Goal: Transaction & Acquisition: Purchase product/service

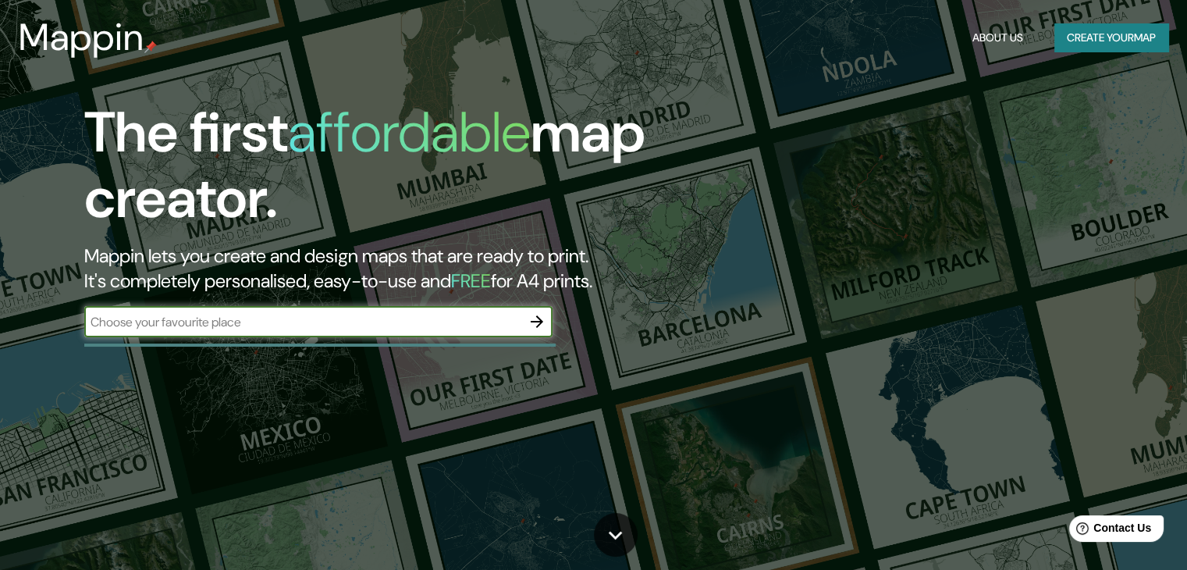
click at [391, 321] on input "text" at bounding box center [302, 322] width 437 height 18
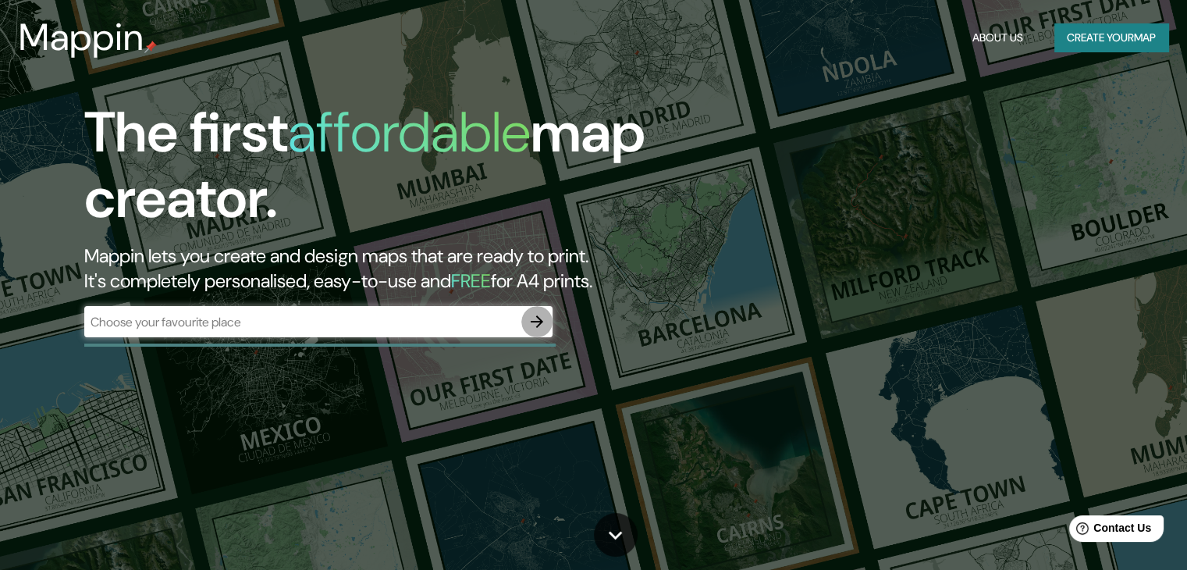
click at [544, 329] on icon "button" at bounding box center [537, 321] width 19 height 19
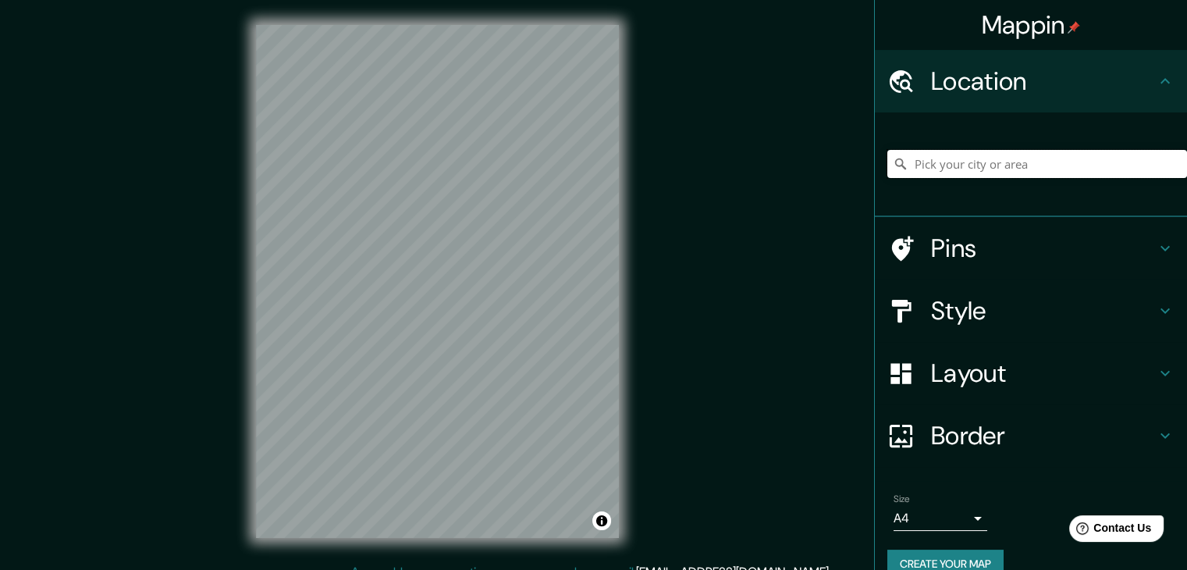
click at [950, 159] on input "Pick your city or area" at bounding box center [1038, 164] width 300 height 28
click at [991, 169] on input "Pick your city or area" at bounding box center [1038, 164] width 300 height 28
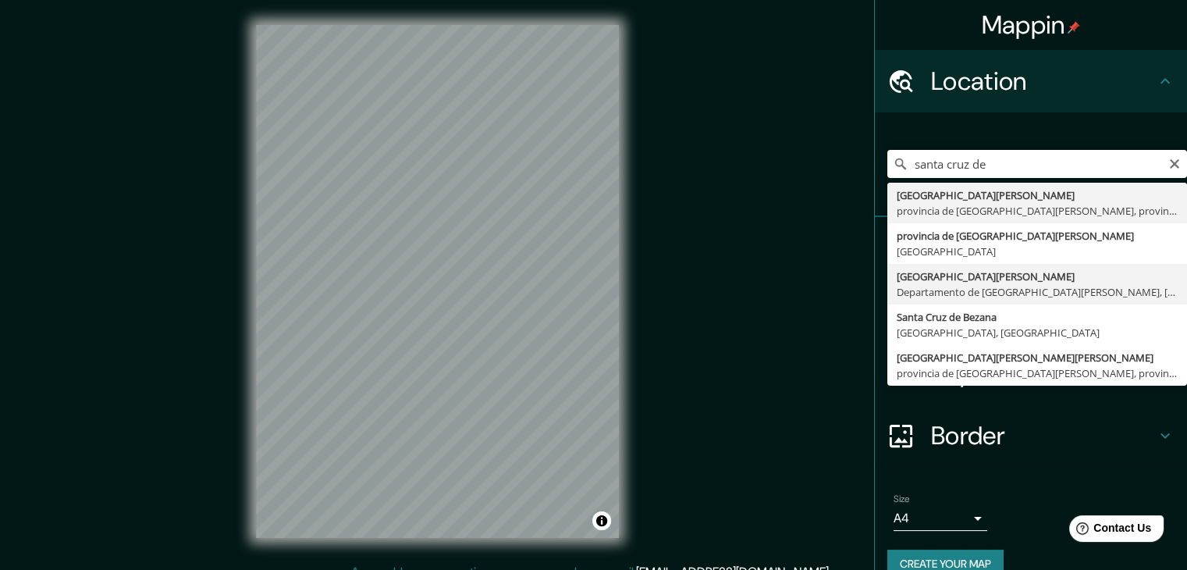
type input "[GEOGRAPHIC_DATA][PERSON_NAME], [GEOGRAPHIC_DATA][PERSON_NAME], [GEOGRAPHIC_DAT…"
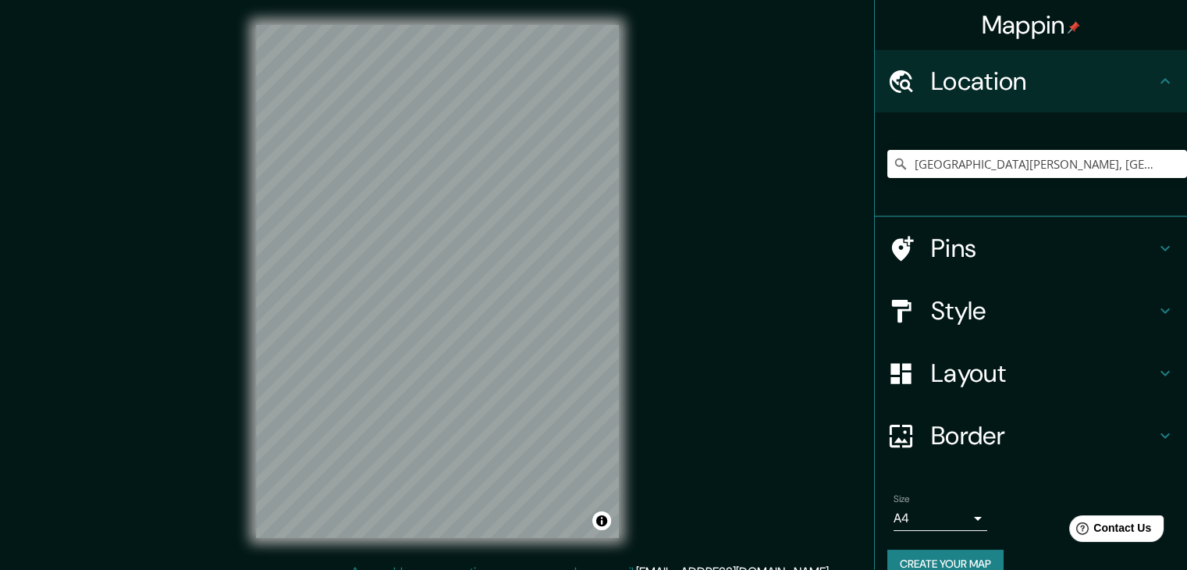
click at [1002, 298] on h4 "Style" at bounding box center [1043, 310] width 225 height 31
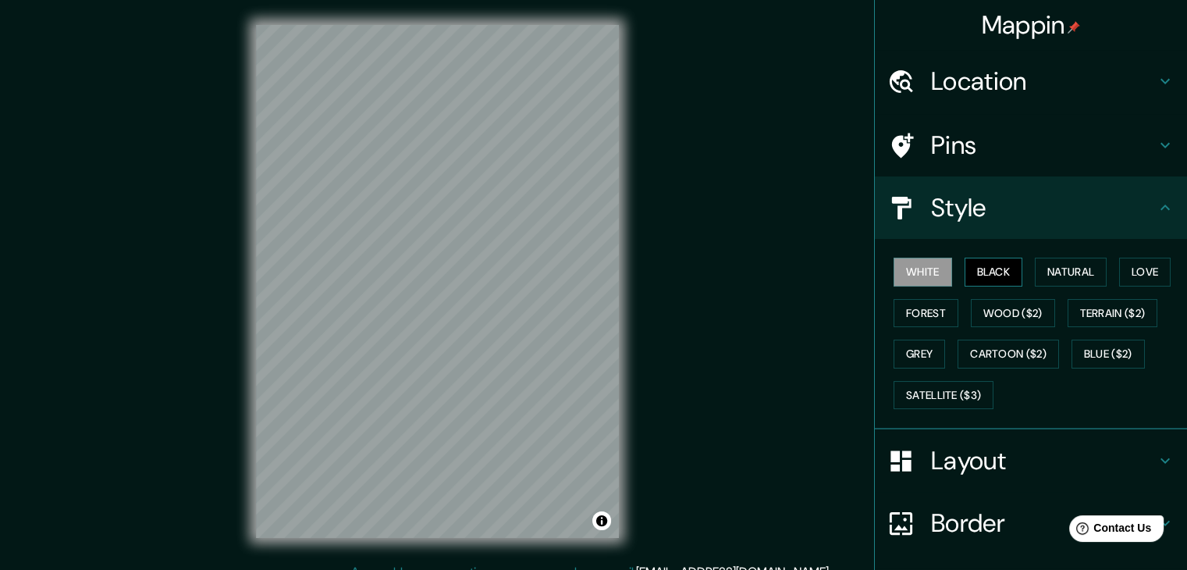
click at [1002, 276] on button "Black" at bounding box center [994, 272] width 59 height 29
click at [1055, 269] on button "Natural" at bounding box center [1071, 272] width 72 height 29
click at [767, 462] on div "Mappin Location [GEOGRAPHIC_DATA][PERSON_NAME], [GEOGRAPHIC_DATA][PERSON_NAME],…" at bounding box center [593, 294] width 1187 height 588
drag, startPoint x: 805, startPoint y: 309, endPoint x: 813, endPoint y: 303, distance: 10.0
click at [804, 308] on div "Mappin Location [GEOGRAPHIC_DATA][PERSON_NAME], [GEOGRAPHIC_DATA][PERSON_NAME],…" at bounding box center [593, 294] width 1187 height 588
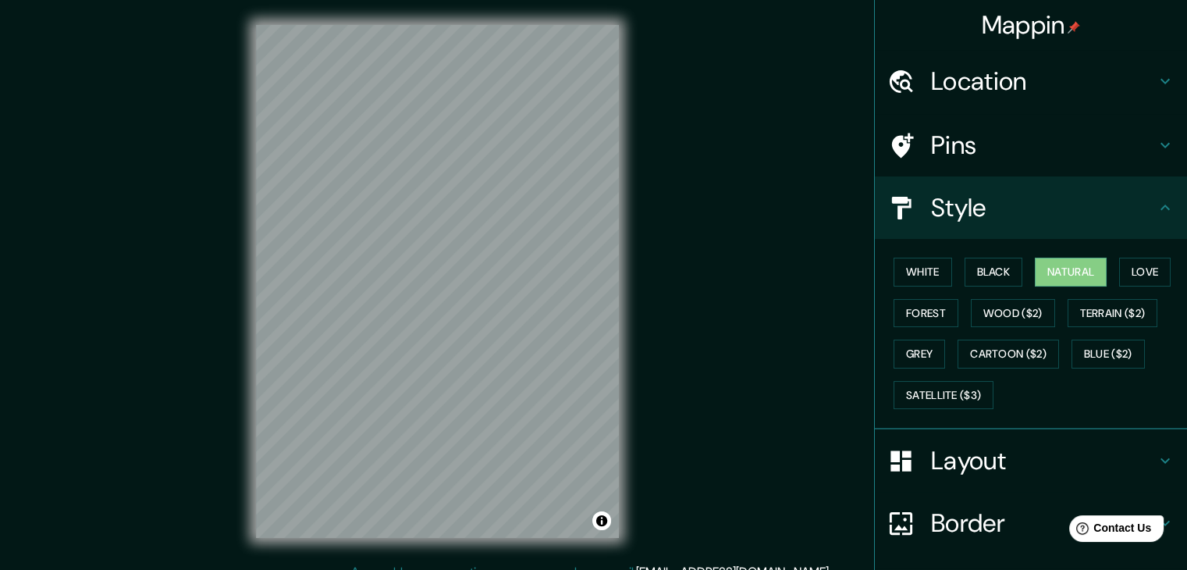
click at [736, 339] on div "Mappin Location [GEOGRAPHIC_DATA][PERSON_NAME], [GEOGRAPHIC_DATA][PERSON_NAME],…" at bounding box center [593, 294] width 1187 height 588
click at [998, 266] on button "Black" at bounding box center [994, 272] width 59 height 29
click at [915, 265] on button "White" at bounding box center [923, 272] width 59 height 29
click at [1062, 260] on button "Natural" at bounding box center [1071, 272] width 72 height 29
click at [1138, 265] on button "Love" at bounding box center [1145, 272] width 52 height 29
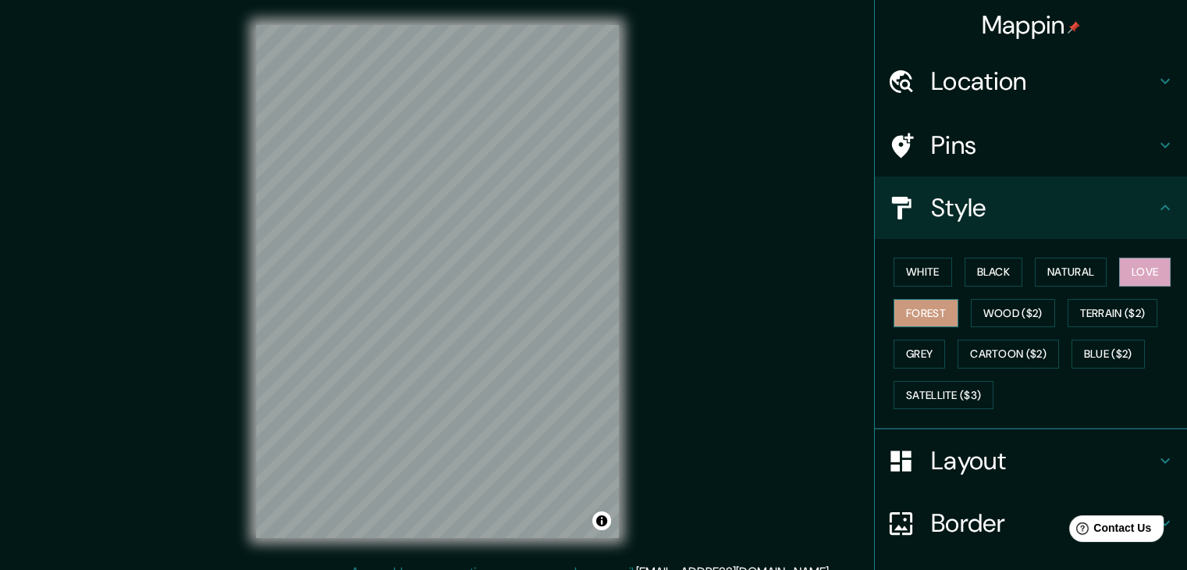
click at [919, 317] on button "Forest" at bounding box center [926, 313] width 65 height 29
click at [1020, 316] on button "Wood ($2)" at bounding box center [1013, 313] width 84 height 29
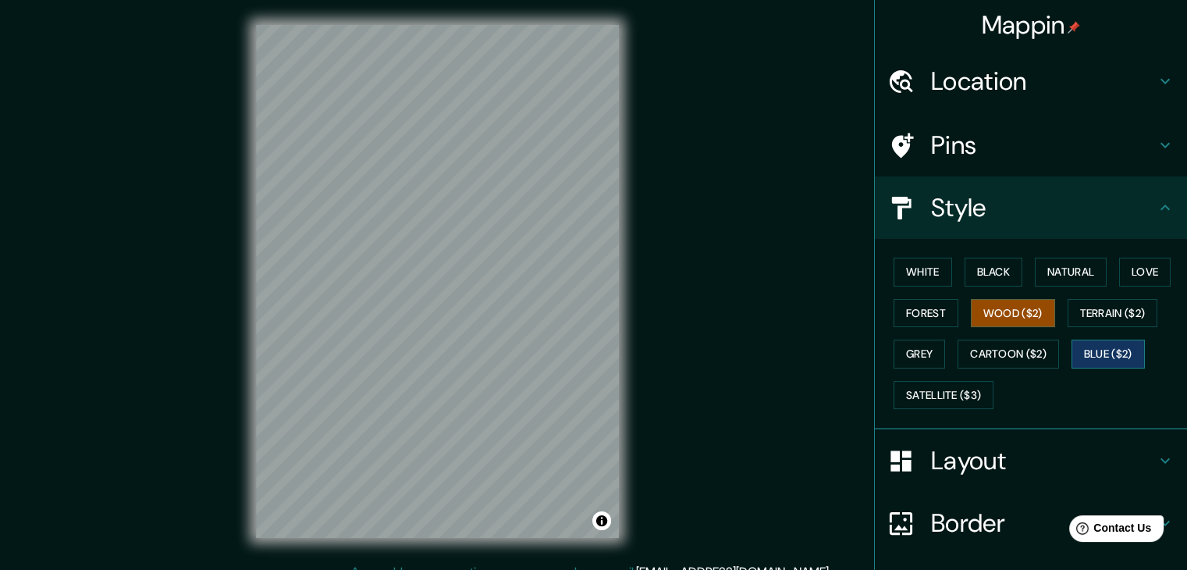
click at [1112, 354] on button "Blue ($2)" at bounding box center [1108, 354] width 73 height 29
click at [925, 311] on button "Forest" at bounding box center [926, 313] width 65 height 29
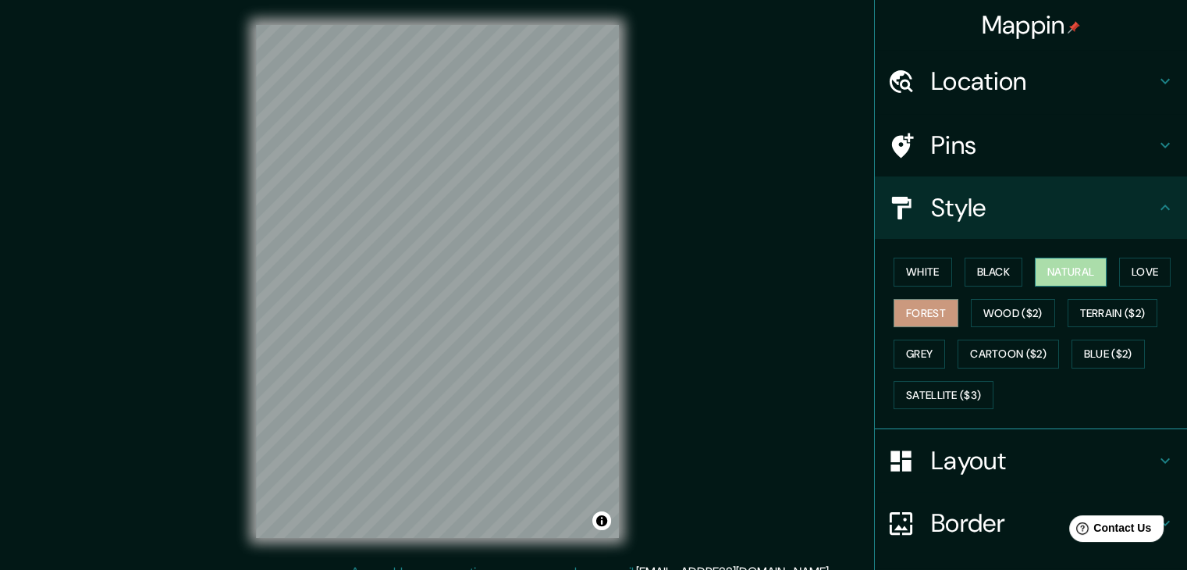
click at [1065, 276] on button "Natural" at bounding box center [1071, 272] width 72 height 29
click at [926, 272] on button "White" at bounding box center [923, 272] width 59 height 29
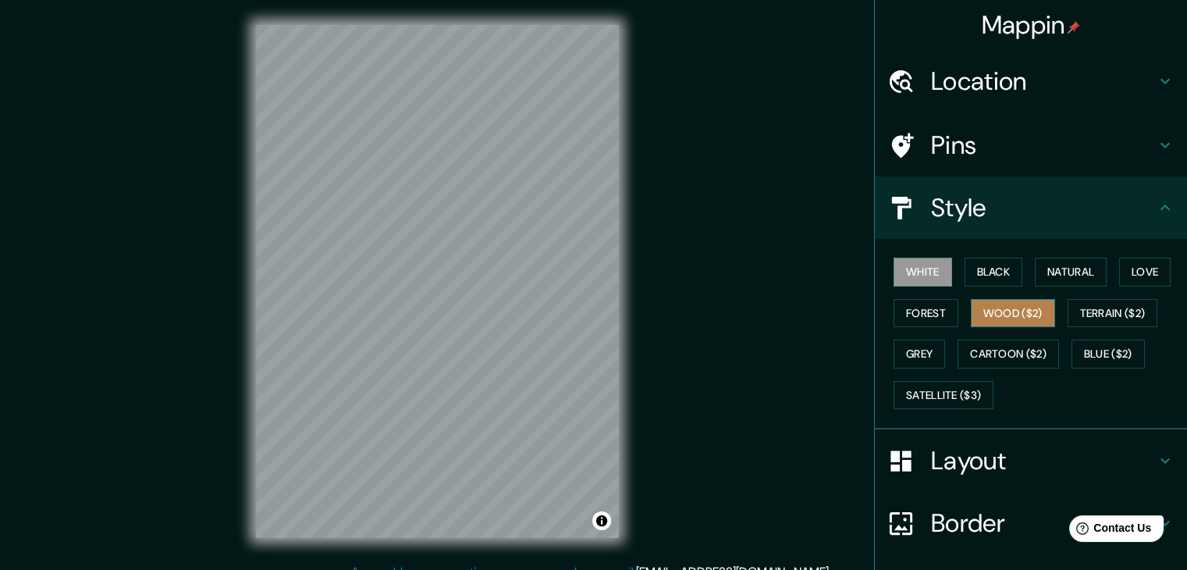
click at [975, 309] on button "Wood ($2)" at bounding box center [1013, 313] width 84 height 29
click at [933, 313] on button "Forest" at bounding box center [926, 313] width 65 height 29
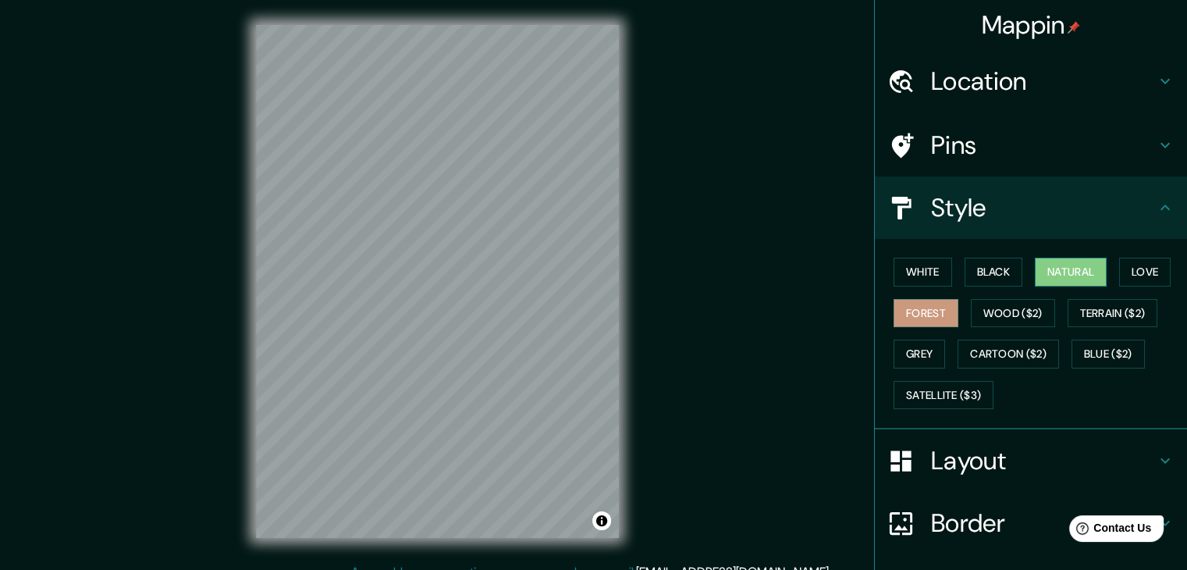
click at [1049, 264] on button "Natural" at bounding box center [1071, 272] width 72 height 29
click at [1008, 269] on button "Black" at bounding box center [994, 272] width 59 height 29
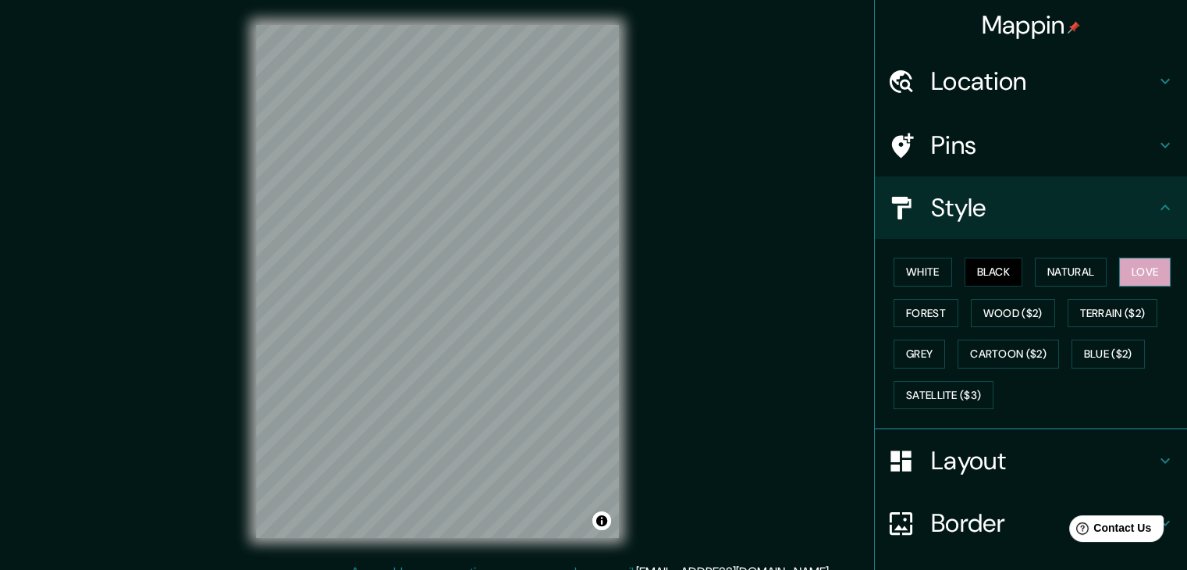
click at [1124, 264] on button "Love" at bounding box center [1145, 272] width 52 height 29
click at [1069, 269] on button "Natural" at bounding box center [1071, 272] width 72 height 29
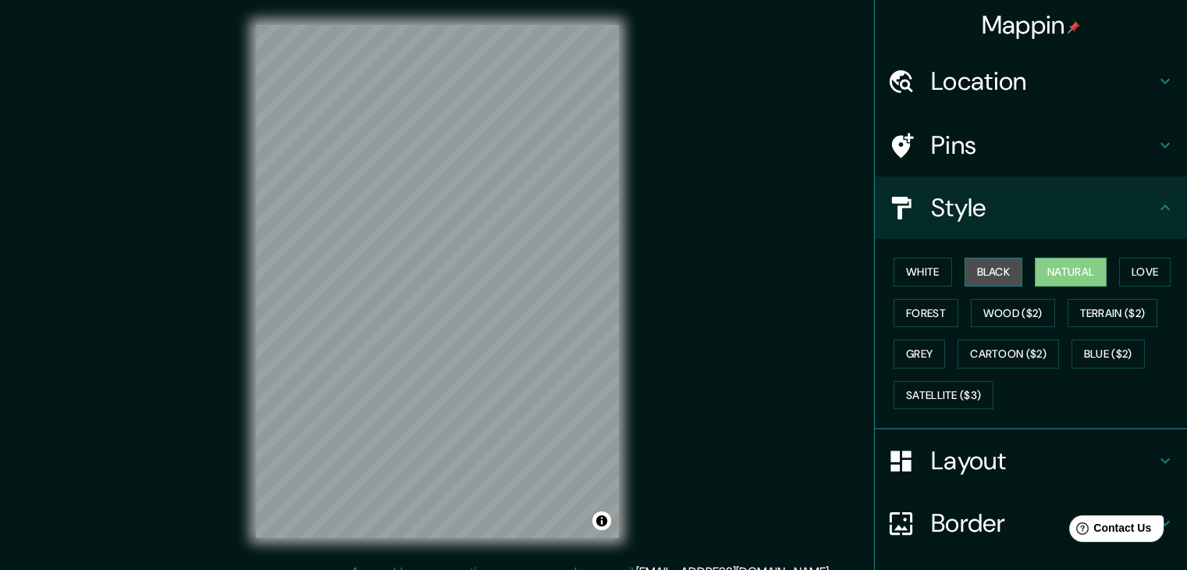
click at [989, 271] on button "Black" at bounding box center [994, 272] width 59 height 29
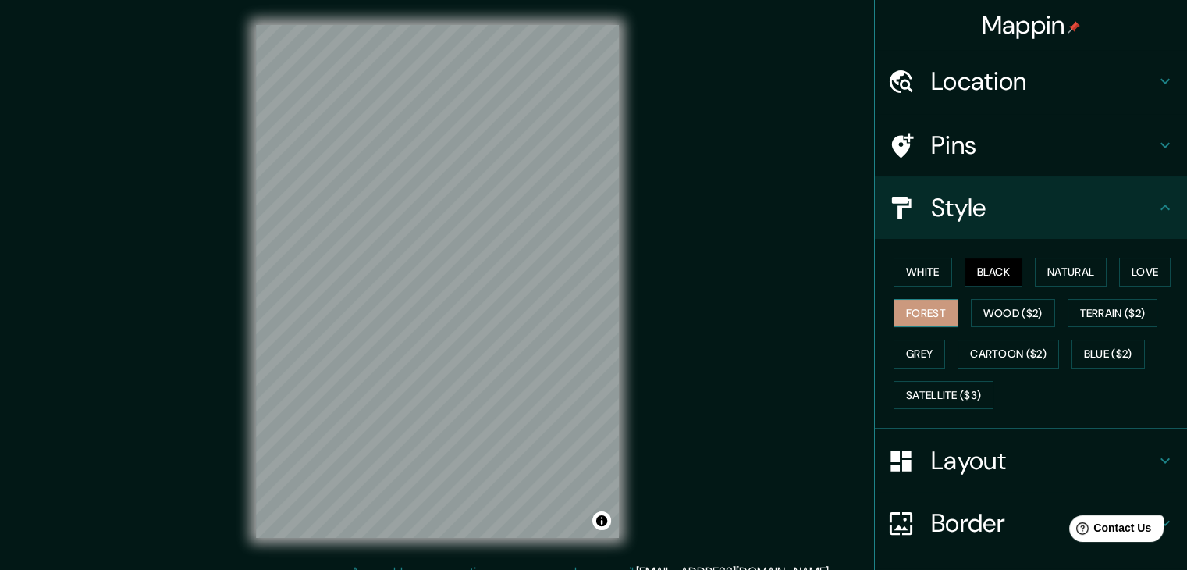
click at [924, 305] on button "Forest" at bounding box center [926, 313] width 65 height 29
click at [1087, 318] on button "Terrain ($2)" at bounding box center [1113, 313] width 91 height 29
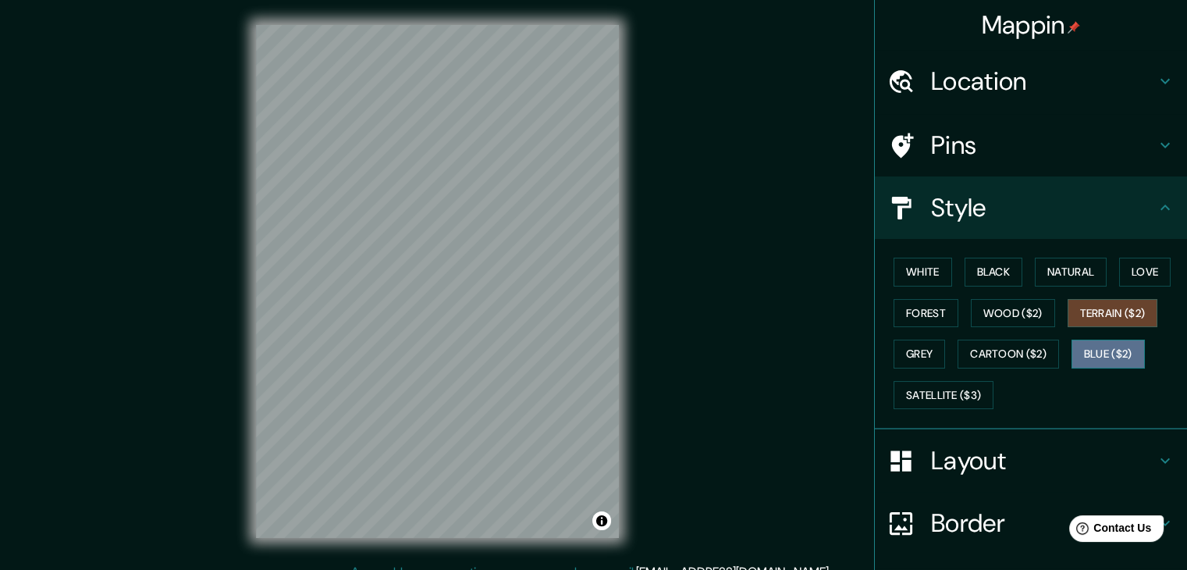
click at [1084, 350] on button "Blue ($2)" at bounding box center [1108, 354] width 73 height 29
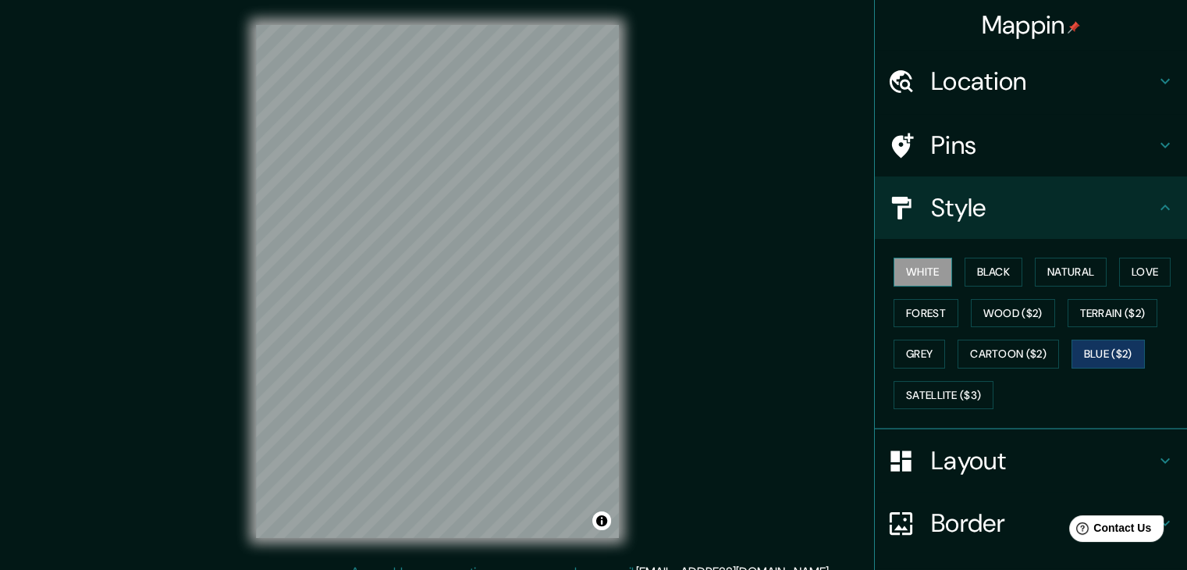
click at [928, 272] on button "White" at bounding box center [923, 272] width 59 height 29
click at [1087, 264] on button "Natural" at bounding box center [1071, 272] width 72 height 29
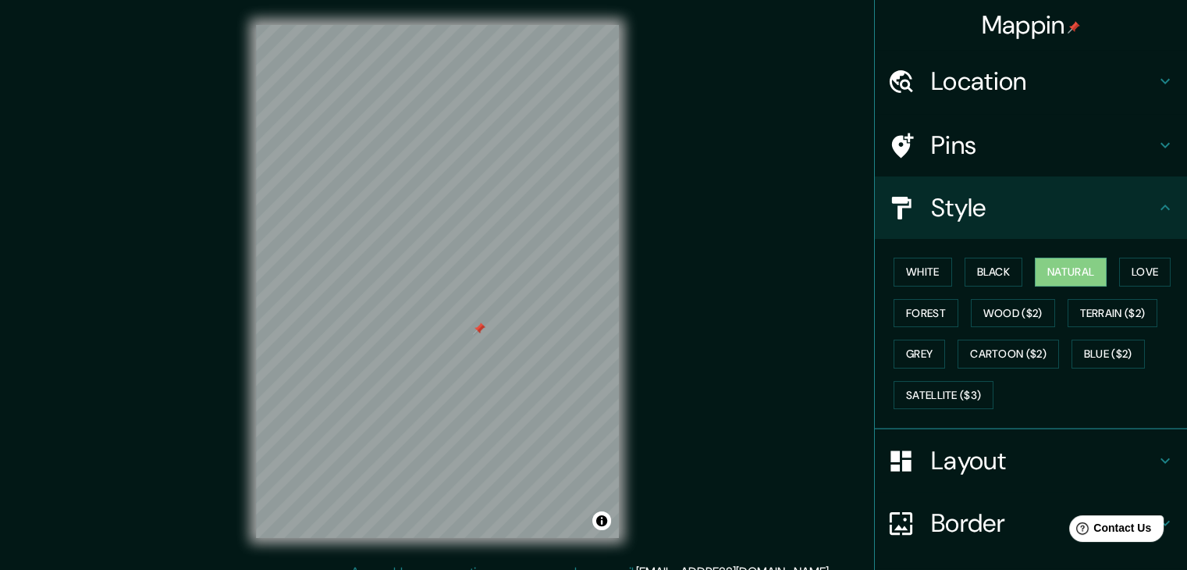
click at [479, 328] on div at bounding box center [479, 328] width 12 height 12
click at [908, 272] on button "White" at bounding box center [923, 272] width 59 height 29
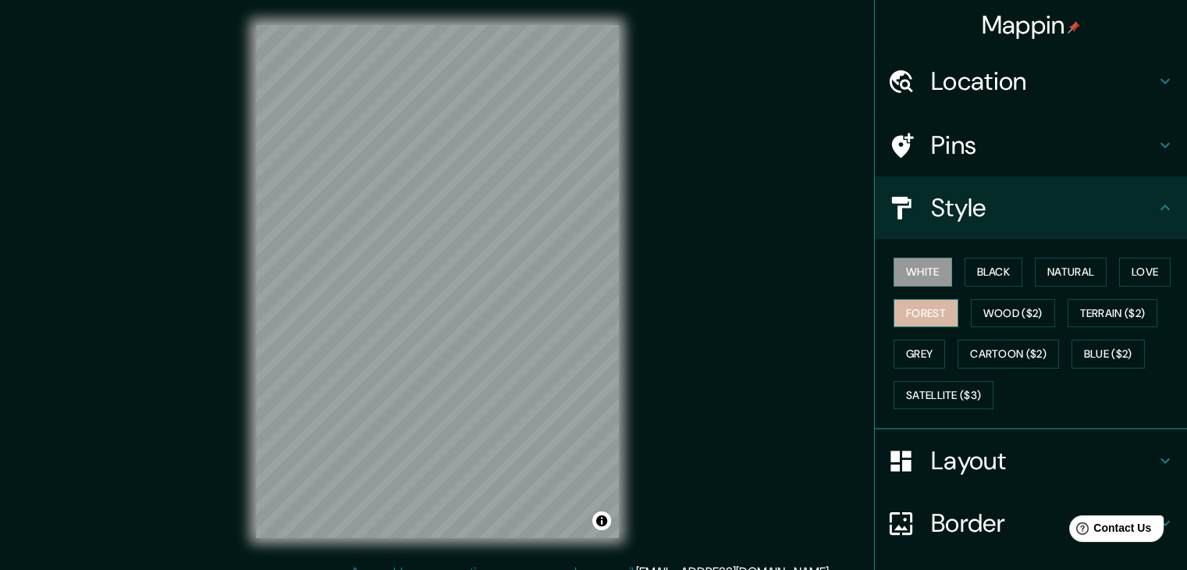
drag, startPoint x: 921, startPoint y: 306, endPoint x: 933, endPoint y: 312, distance: 13.3
click at [921, 307] on button "Forest" at bounding box center [926, 313] width 65 height 29
click at [991, 269] on button "Black" at bounding box center [994, 272] width 59 height 29
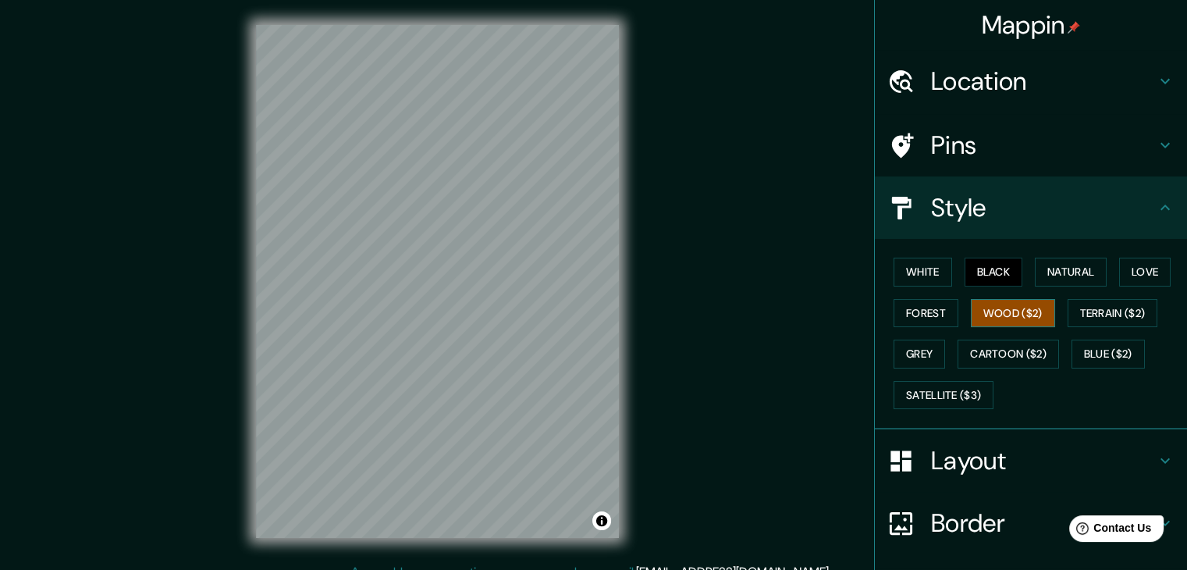
drag, startPoint x: 983, startPoint y: 327, endPoint x: 989, endPoint y: 316, distance: 12.6
click at [988, 317] on div "White Black Natural Love Forest Wood ($2) Terrain ($2) Grey Cartoon ($2) Blue (…" at bounding box center [1038, 333] width 300 height 164
click at [995, 315] on button "Wood ($2)" at bounding box center [1013, 313] width 84 height 29
click at [1116, 304] on button "Terrain ($2)" at bounding box center [1113, 313] width 91 height 29
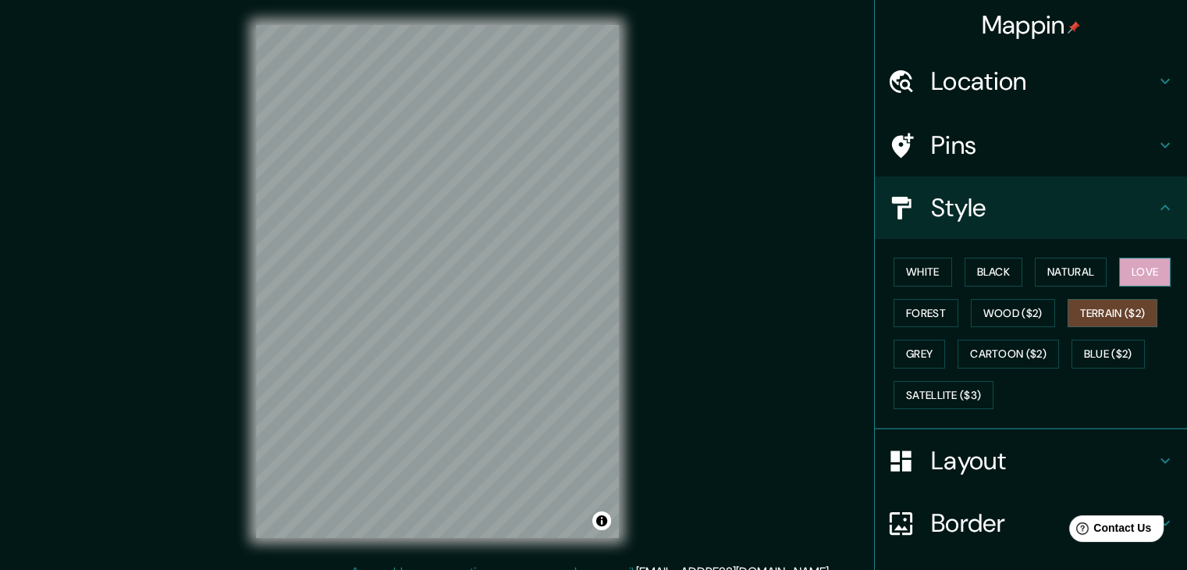
click at [1127, 266] on button "Love" at bounding box center [1145, 272] width 52 height 29
click at [1036, 273] on button "Natural" at bounding box center [1071, 272] width 72 height 29
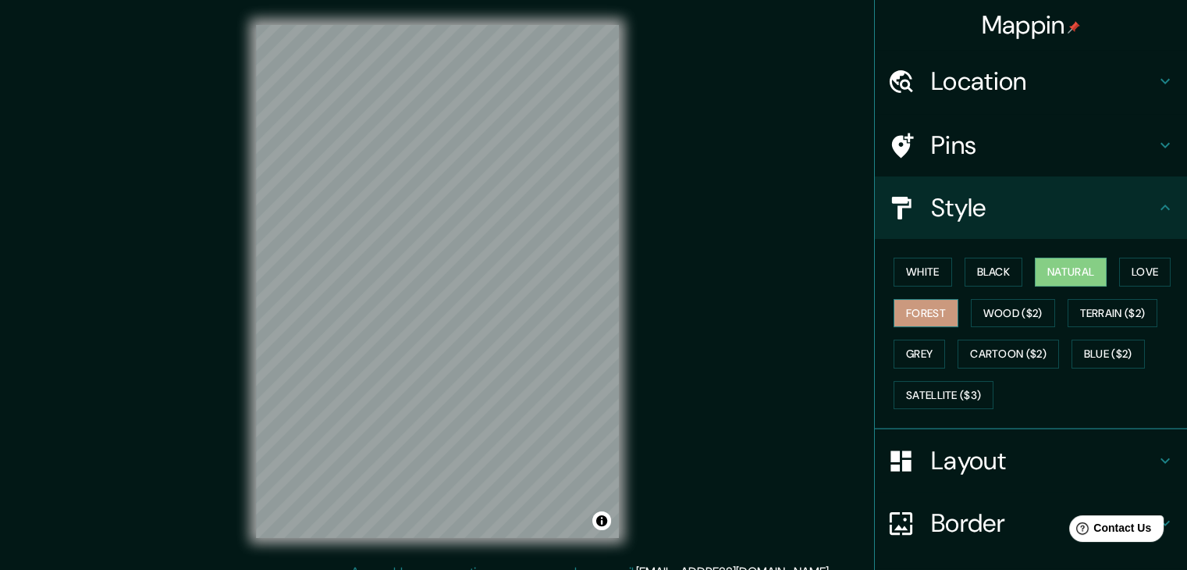
click at [910, 313] on button "Forest" at bounding box center [926, 313] width 65 height 29
click at [1076, 276] on button "Natural" at bounding box center [1071, 272] width 72 height 29
